Goal: Communication & Community: Answer question/provide support

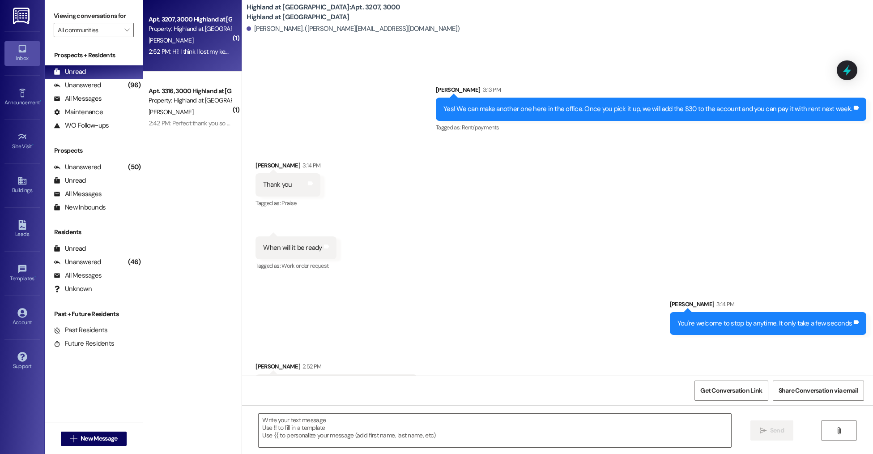
scroll to position [1388, 0]
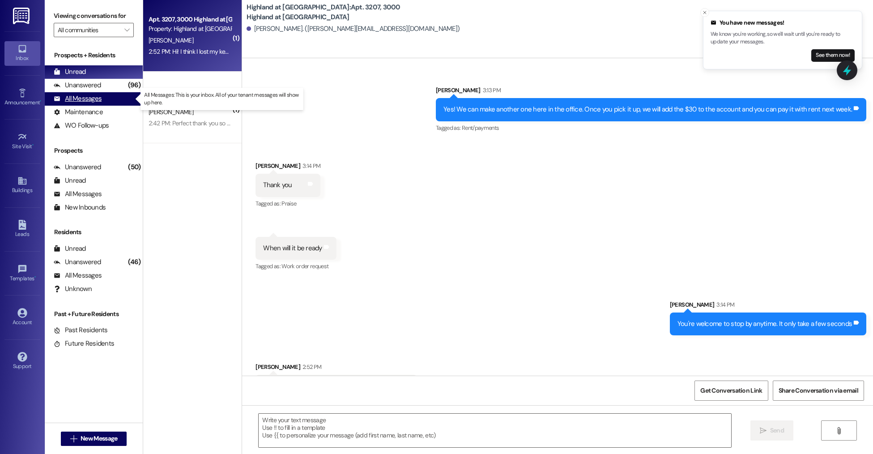
click at [99, 97] on div "All Messages" at bounding box center [78, 98] width 48 height 9
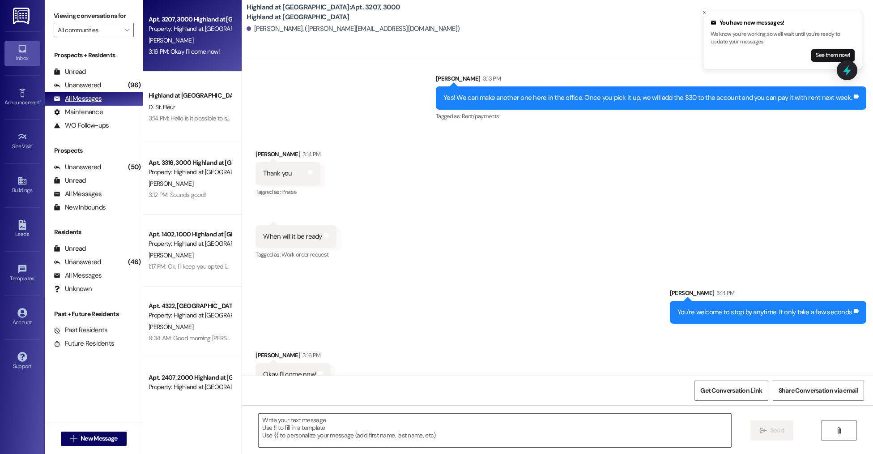
scroll to position [1402, 0]
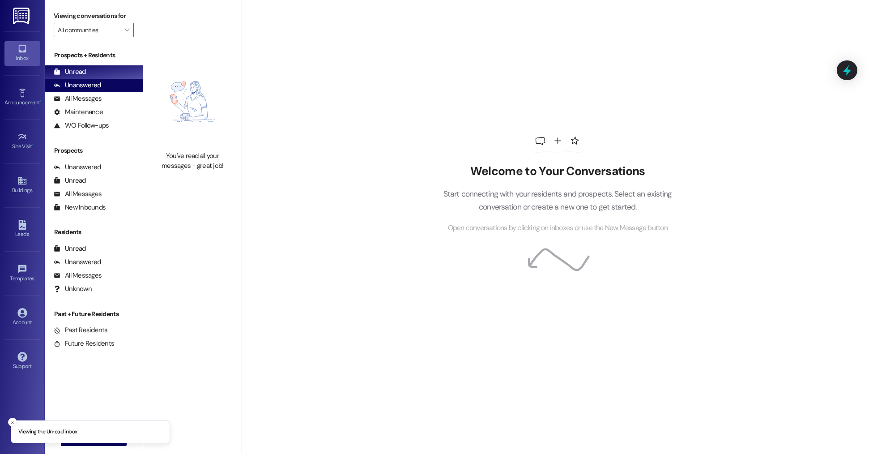
click at [113, 89] on div "Unanswered (0)" at bounding box center [94, 85] width 98 height 13
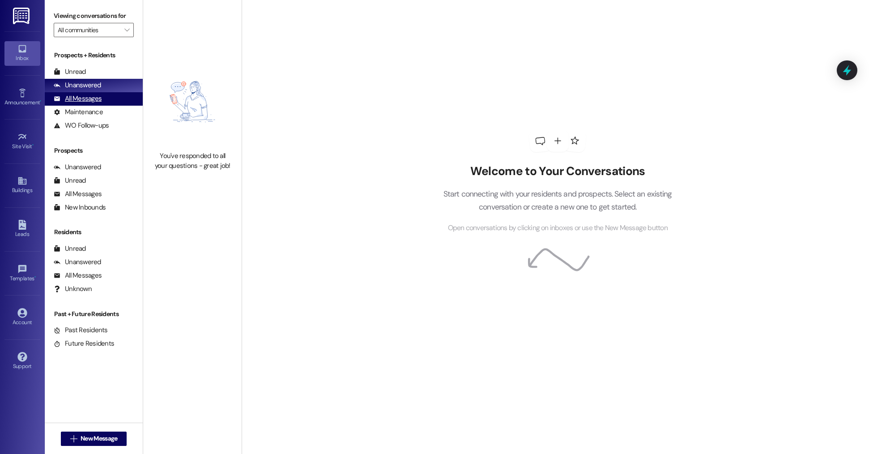
click at [112, 97] on div "All Messages (undefined)" at bounding box center [94, 98] width 98 height 13
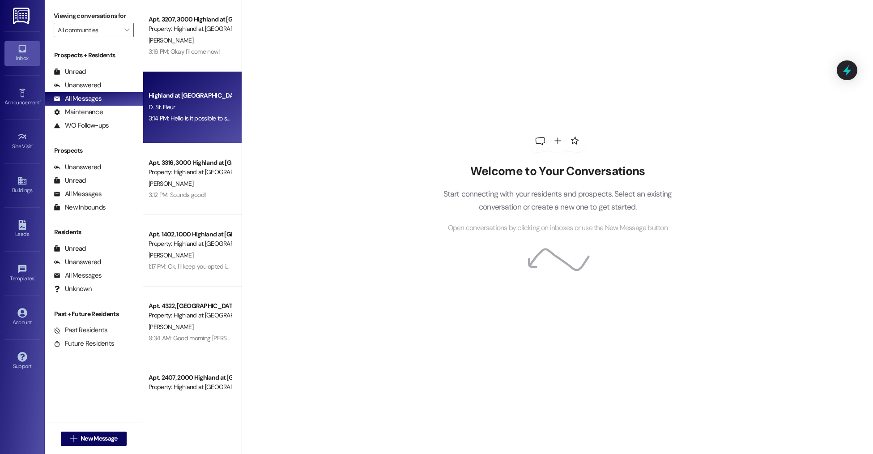
click at [190, 114] on div "3:14 PM: Hello is it possible to switch from first to fourth floor apartment? 3…" at bounding box center [242, 118] width 186 height 8
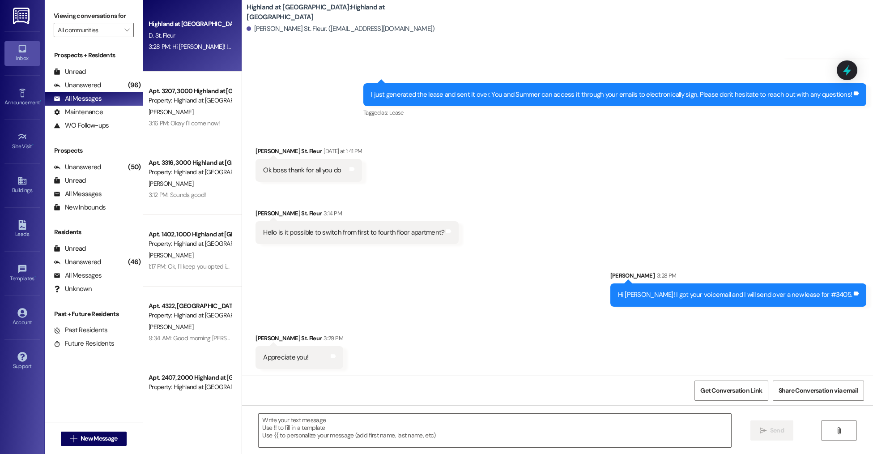
scroll to position [410, 0]
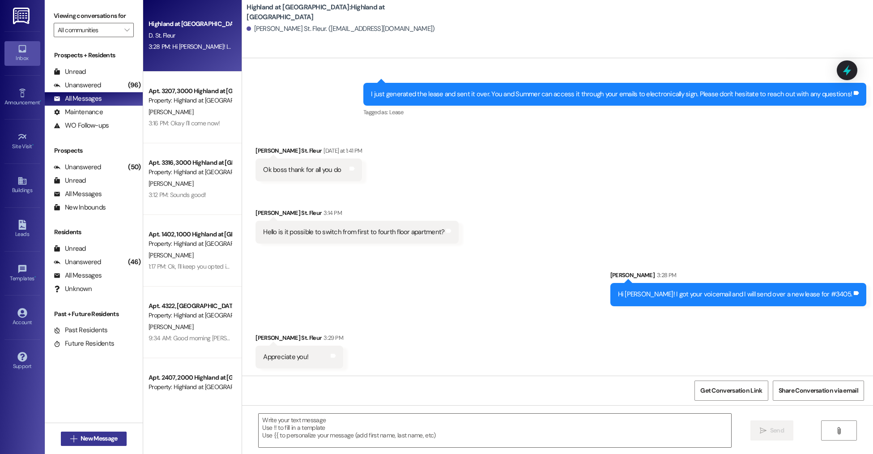
click at [107, 435] on span "New Message" at bounding box center [99, 438] width 37 height 9
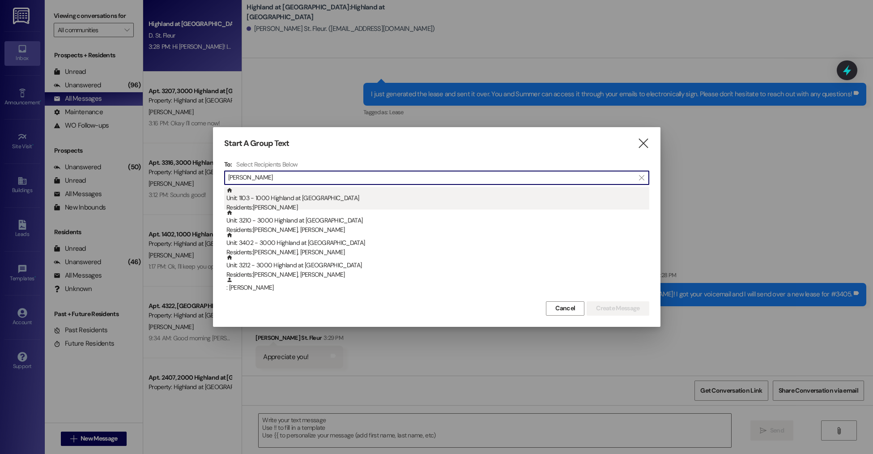
type input "[PERSON_NAME]"
click at [304, 196] on div "Unit: 1103 - 1000 Highland at [GEOGRAPHIC_DATA] Residents: [PERSON_NAME]" at bounding box center [438, 200] width 423 height 26
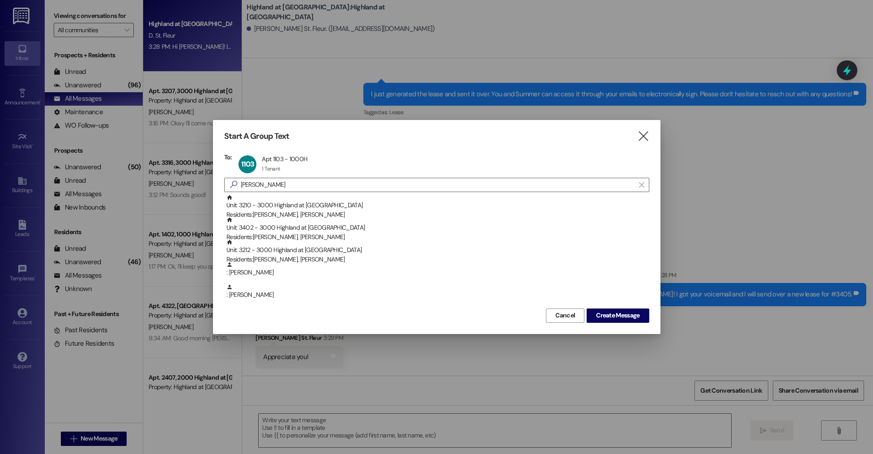
drag, startPoint x: 617, startPoint y: 319, endPoint x: 553, endPoint y: 340, distance: 67.1
click at [617, 319] on span "Create Message" at bounding box center [617, 315] width 43 height 9
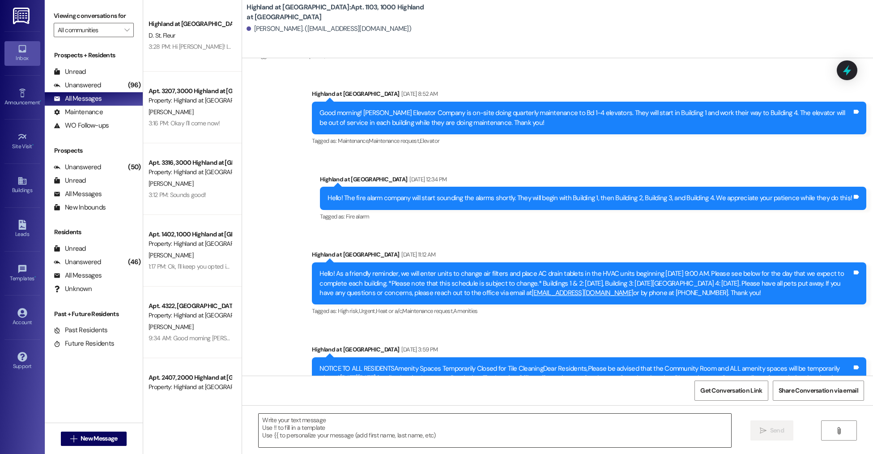
click at [303, 433] on textarea at bounding box center [495, 431] width 472 height 34
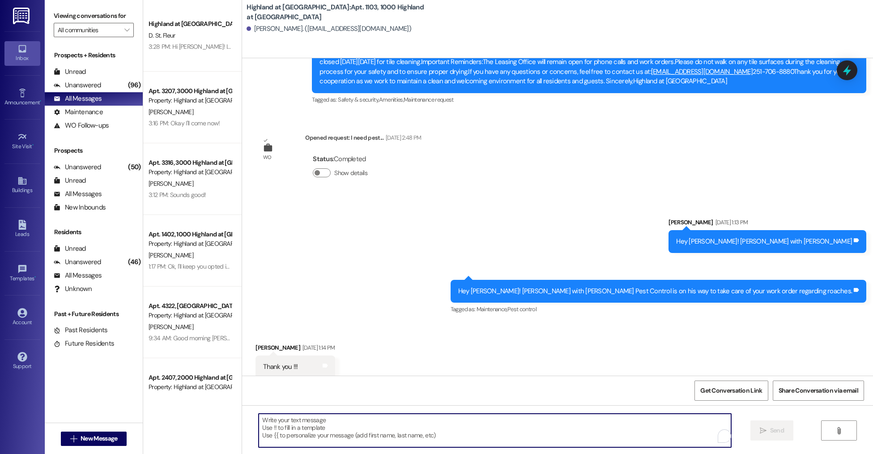
scroll to position [753, 0]
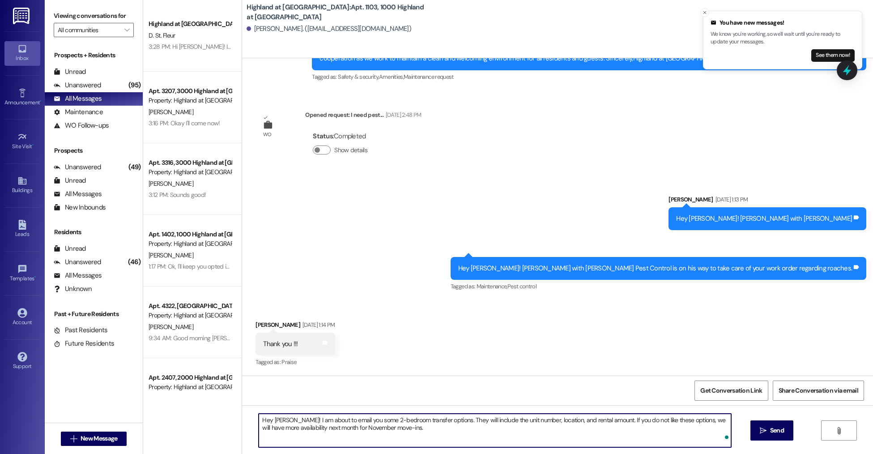
type textarea "Hey [PERSON_NAME]! I am about to email you some 2-bedroom transfer options. The…"
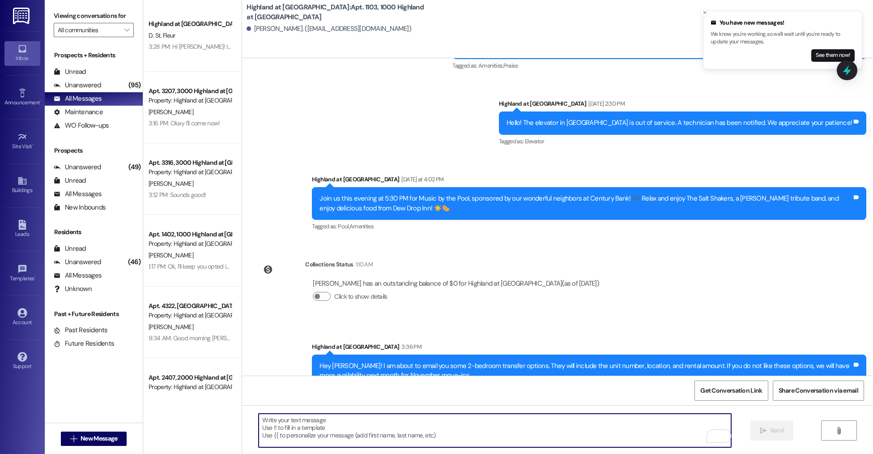
scroll to position [1144, 0]
